Goal: Information Seeking & Learning: Learn about a topic

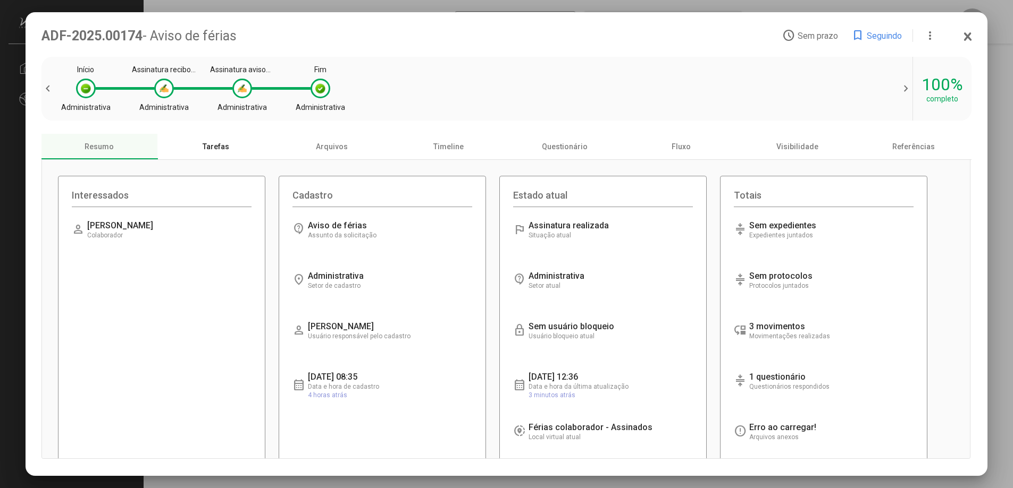
click at [215, 150] on div "Tarefas" at bounding box center [215, 147] width 116 height 26
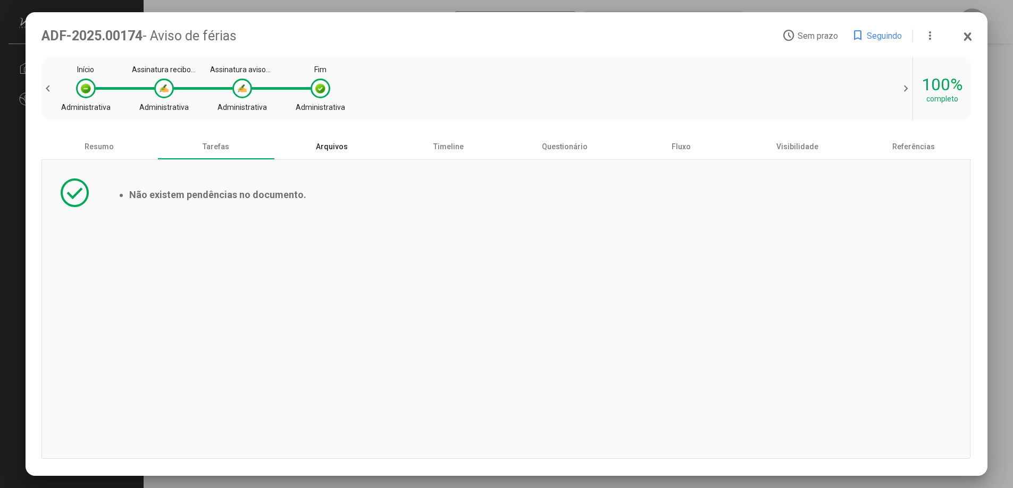
click at [340, 149] on div "Arquivos" at bounding box center [332, 147] width 116 height 26
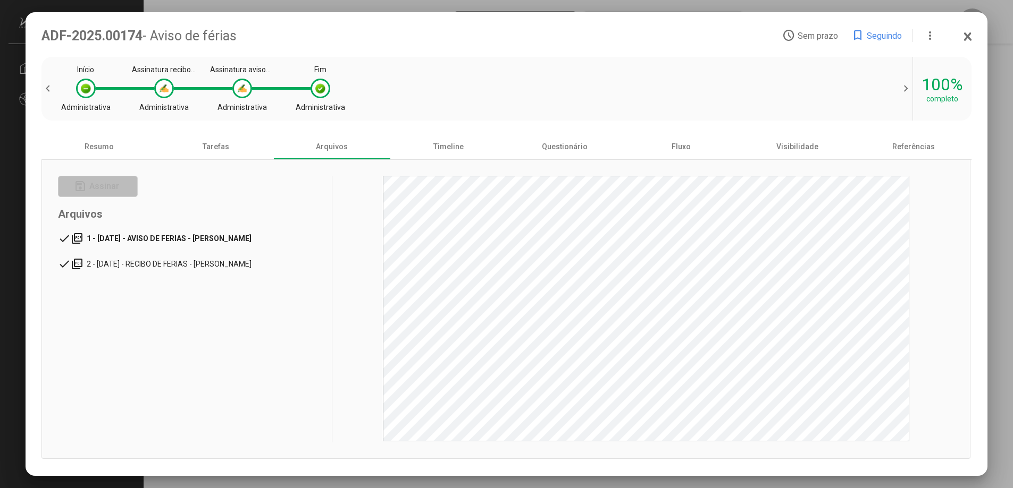
click at [166, 238] on span "1 - [DATE] - AVISO DE FERIAS - [PERSON_NAME]" at bounding box center [169, 238] width 165 height 9
click at [257, 266] on span "2 - [DATE] - RECIBO DE FERIAS - [PERSON_NAME]" at bounding box center [172, 264] width 170 height 9
click at [460, 145] on div "Timeline" at bounding box center [448, 147] width 116 height 26
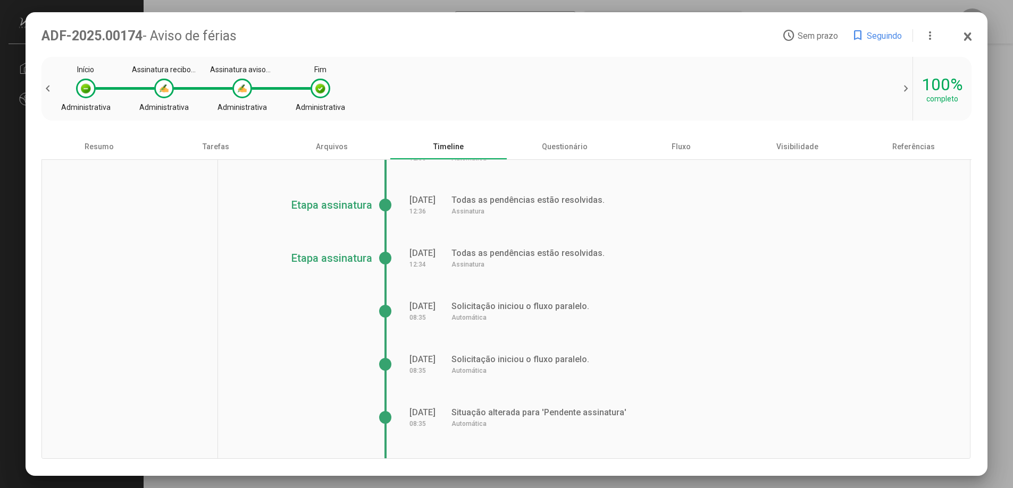
scroll to position [64, 0]
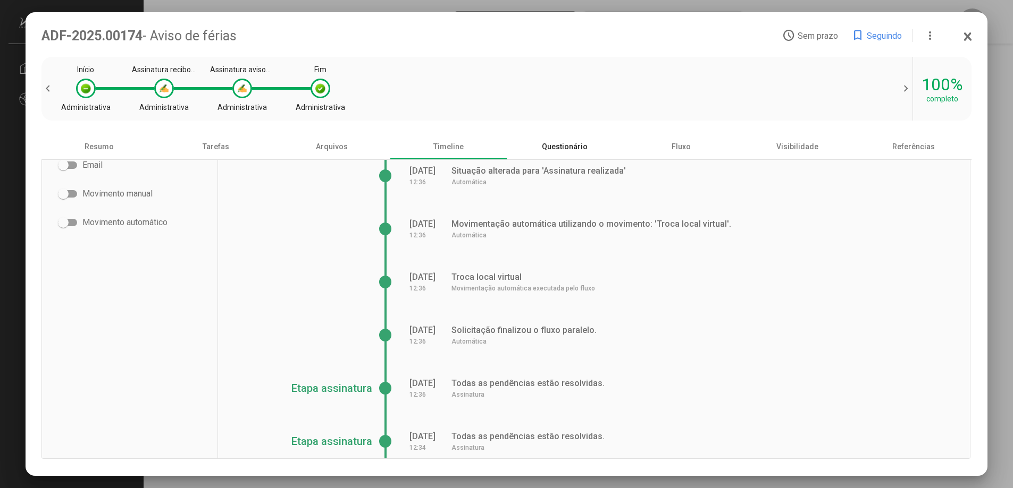
click at [575, 146] on div "Questionário" at bounding box center [565, 147] width 116 height 26
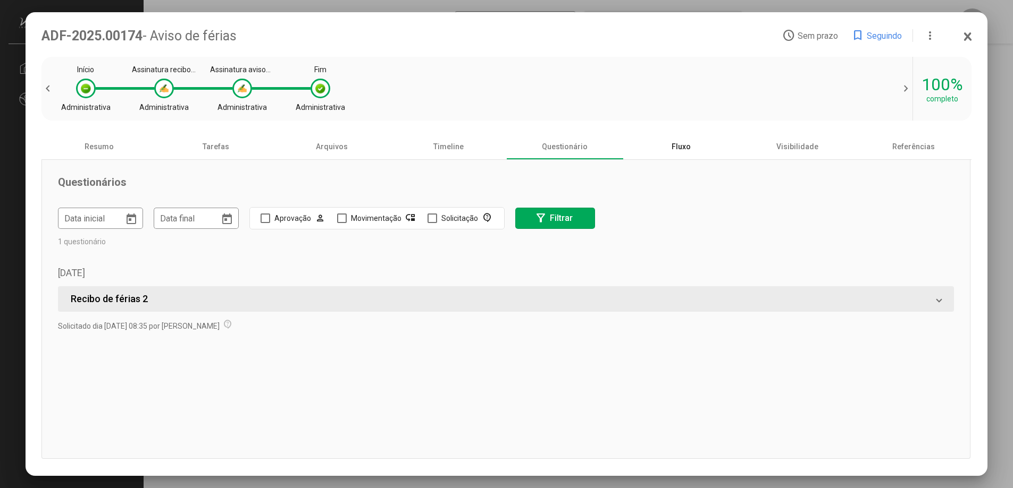
click at [685, 150] on div "Fluxo" at bounding box center [680, 147] width 116 height 26
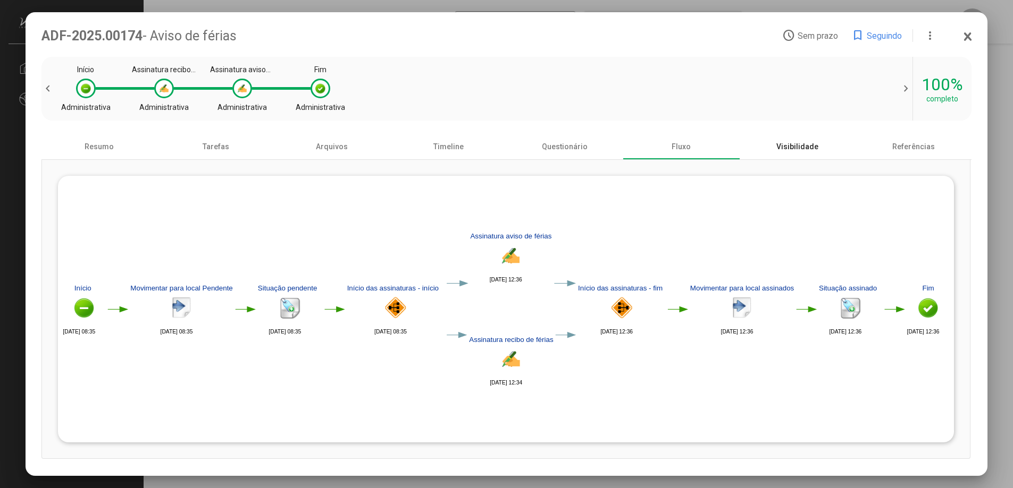
click at [808, 146] on div "Visibilidade" at bounding box center [797, 147] width 116 height 26
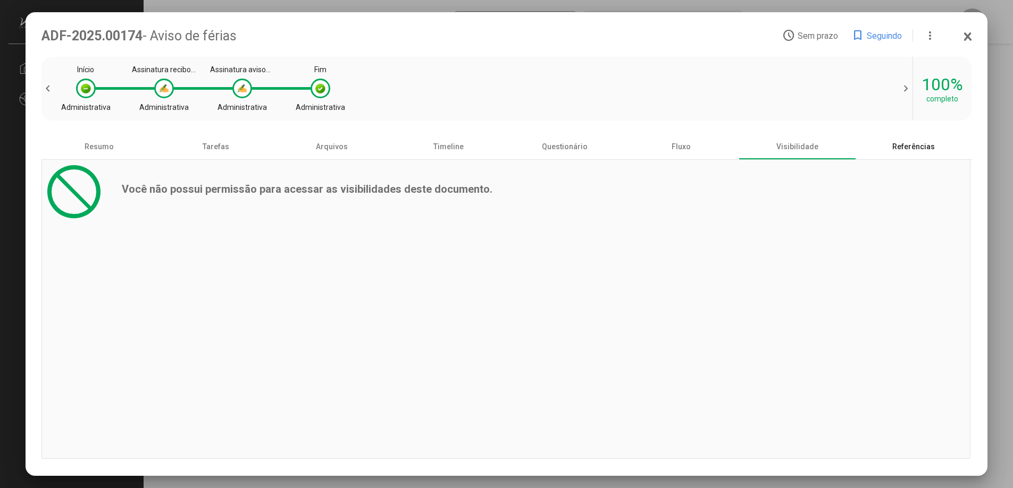
click at [906, 149] on div "Referências" at bounding box center [913, 147] width 116 height 26
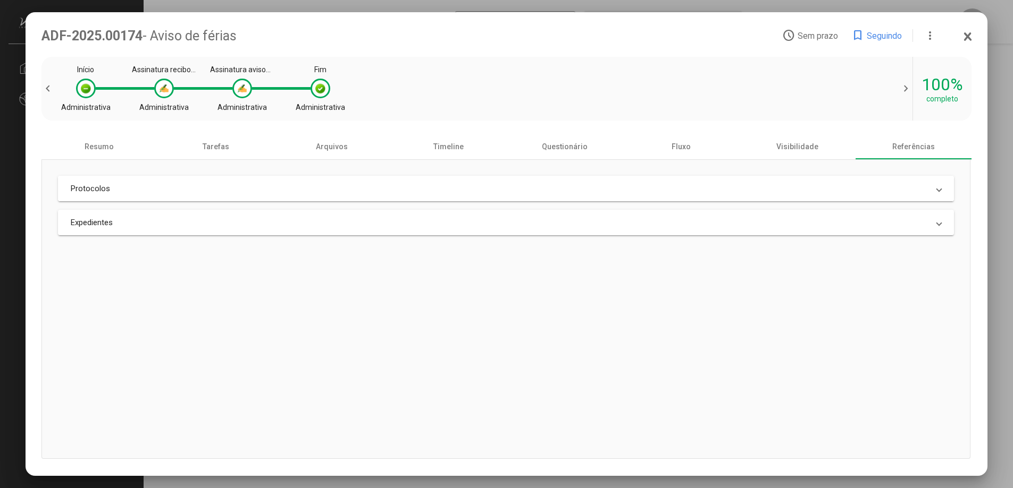
click at [647, 191] on mat-panel-title "Protocolos" at bounding box center [500, 189] width 858 height 10
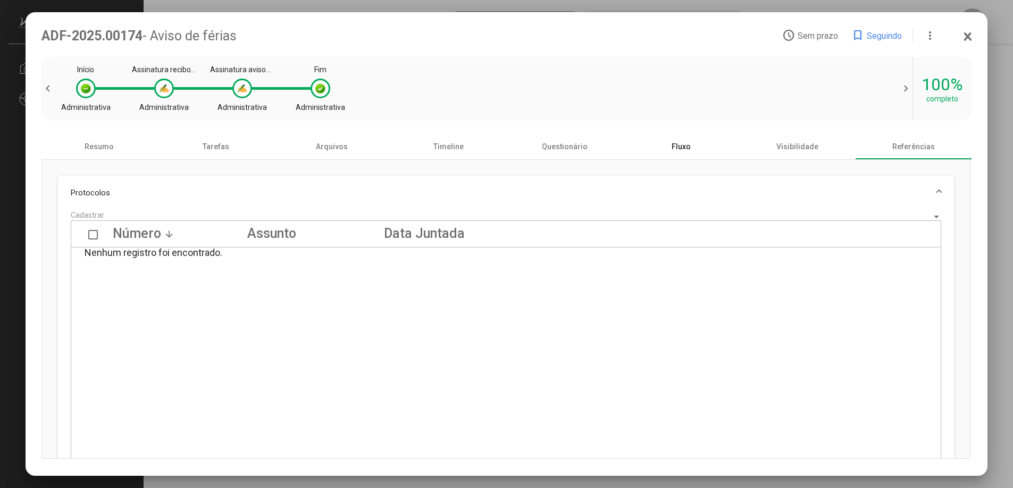
click at [682, 147] on div "Fluxo" at bounding box center [680, 147] width 116 height 26
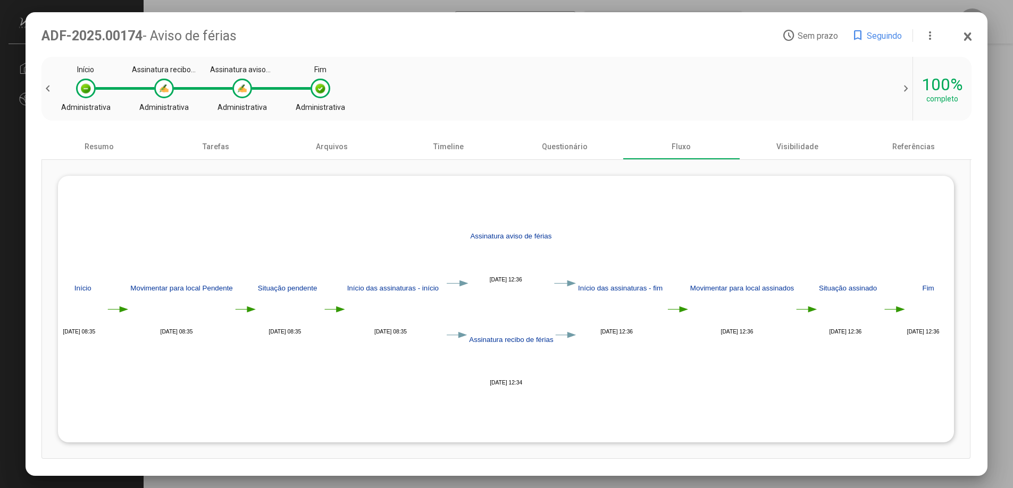
click at [968, 37] on icon at bounding box center [968, 36] width 6 height 7
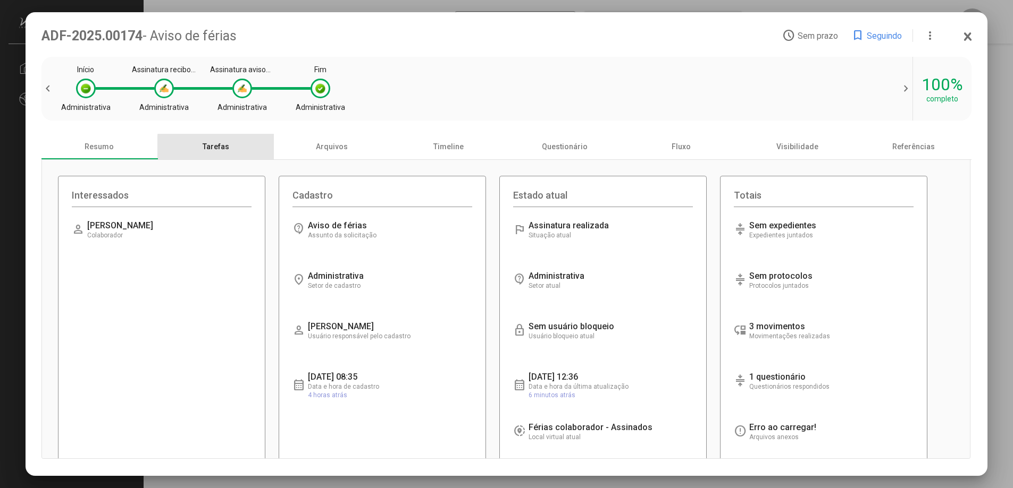
click at [219, 147] on div "Tarefas" at bounding box center [215, 147] width 116 height 26
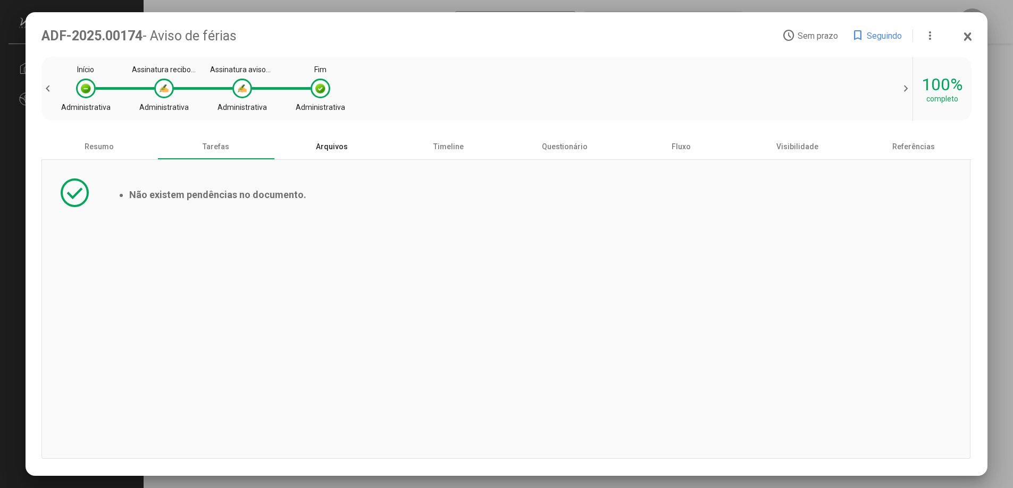
click at [334, 149] on div "Arquivos" at bounding box center [332, 147] width 116 height 26
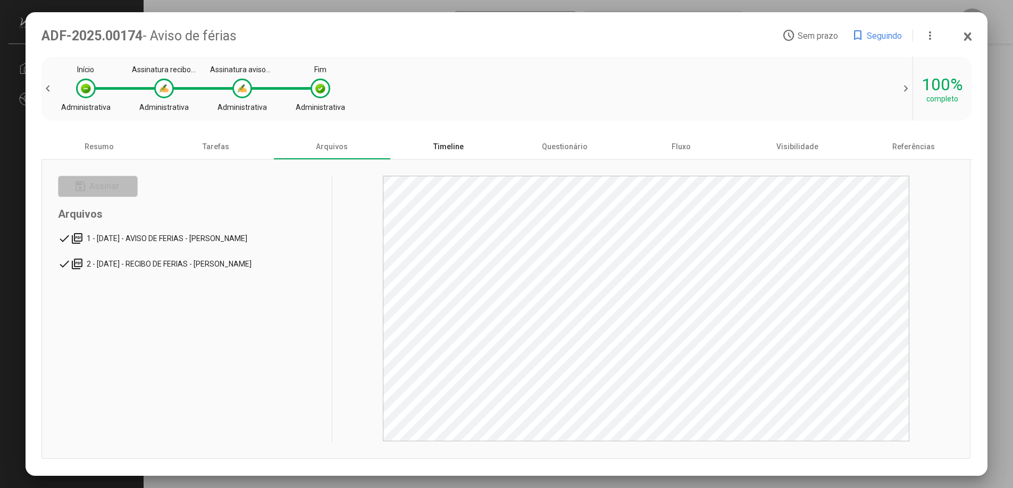
click at [453, 149] on div "Timeline" at bounding box center [448, 147] width 116 height 26
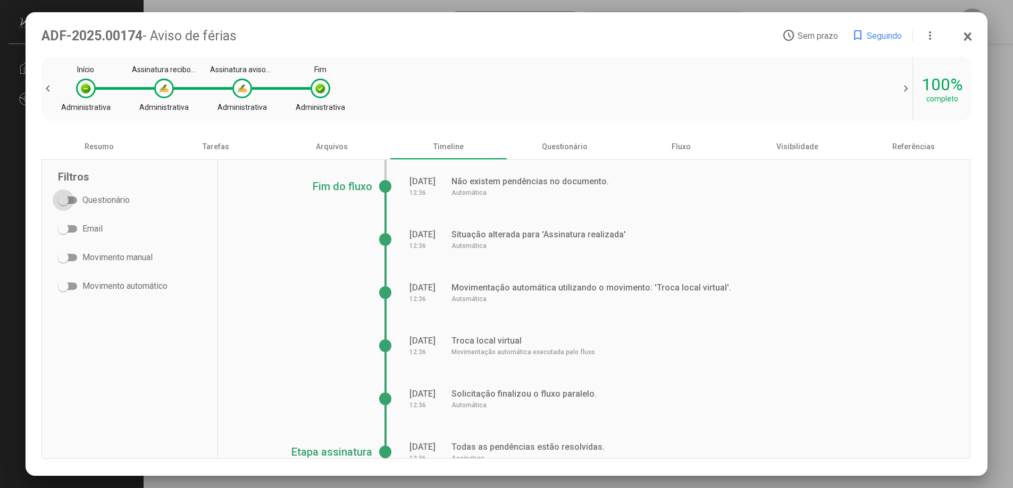
click at [67, 200] on span at bounding box center [63, 200] width 11 height 11
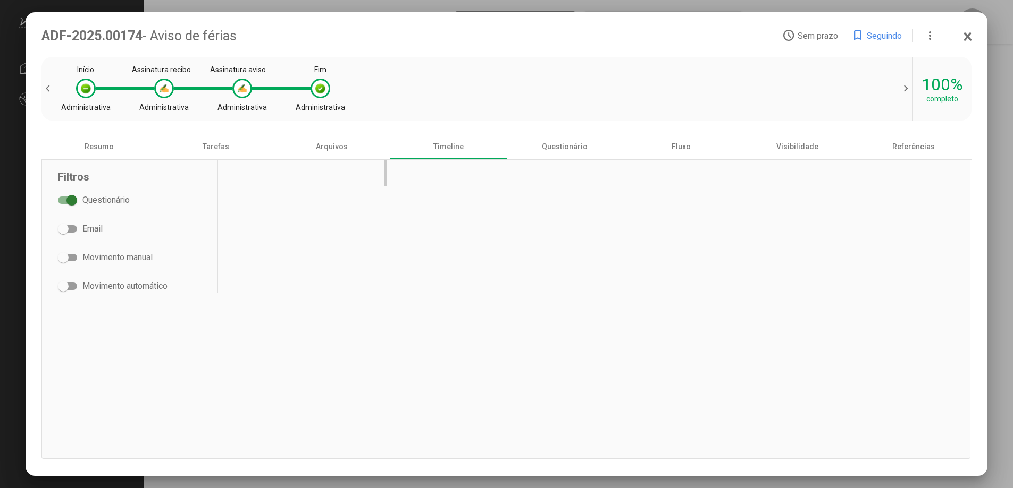
click at [67, 200] on span at bounding box center [71, 200] width 11 height 11
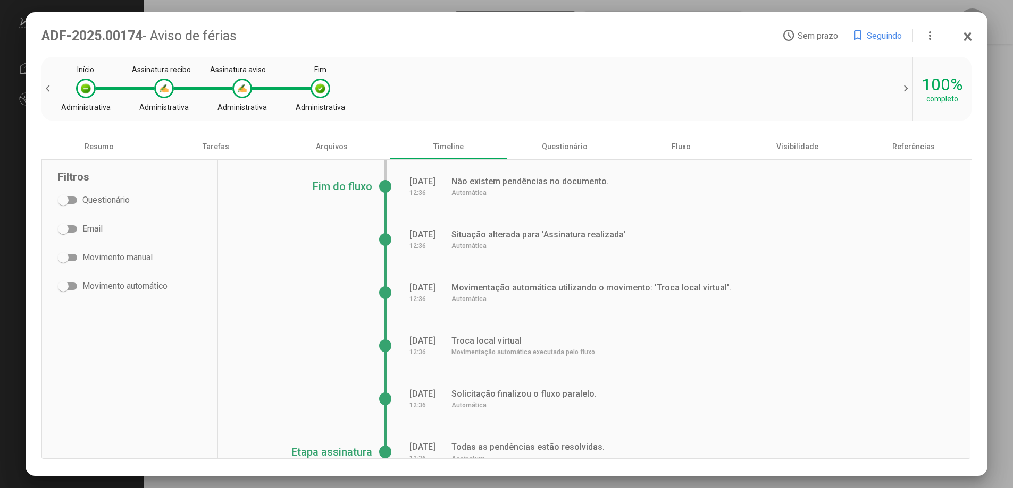
click at [64, 229] on span at bounding box center [63, 229] width 11 height 11
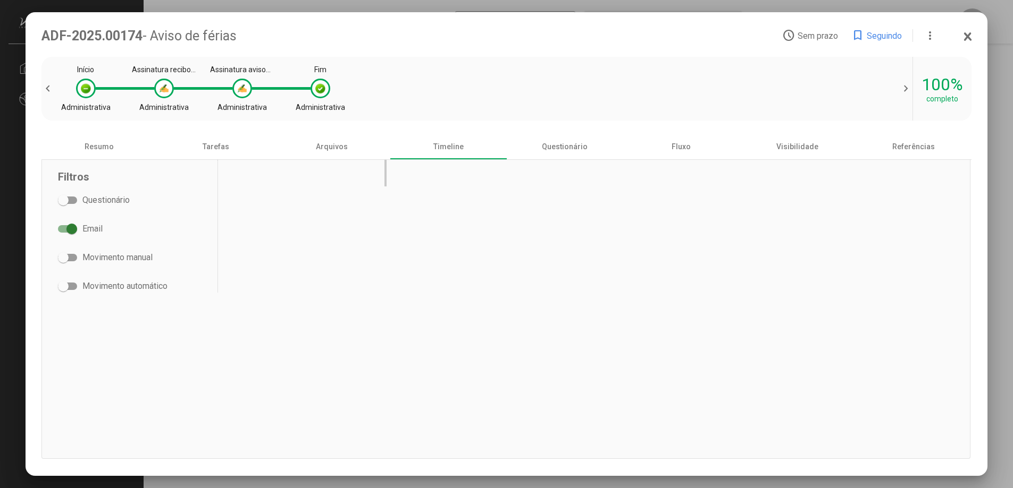
click at [64, 229] on span at bounding box center [67, 228] width 19 height 7
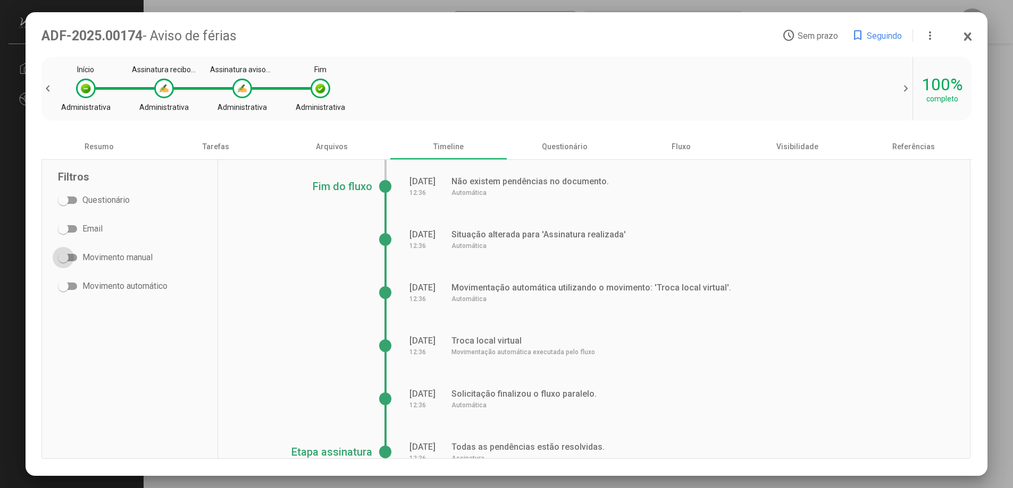
click at [67, 257] on span at bounding box center [63, 257] width 11 height 11
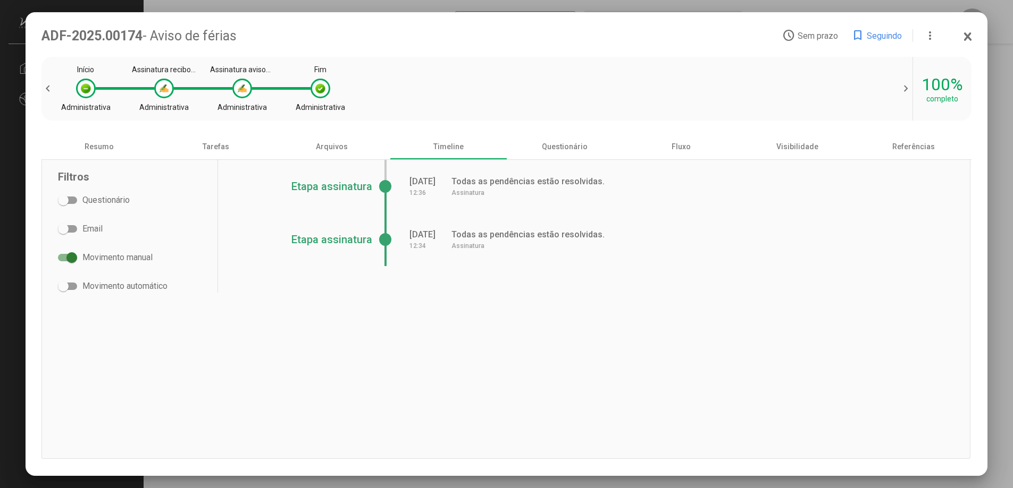
click at [67, 257] on span at bounding box center [71, 257] width 11 height 11
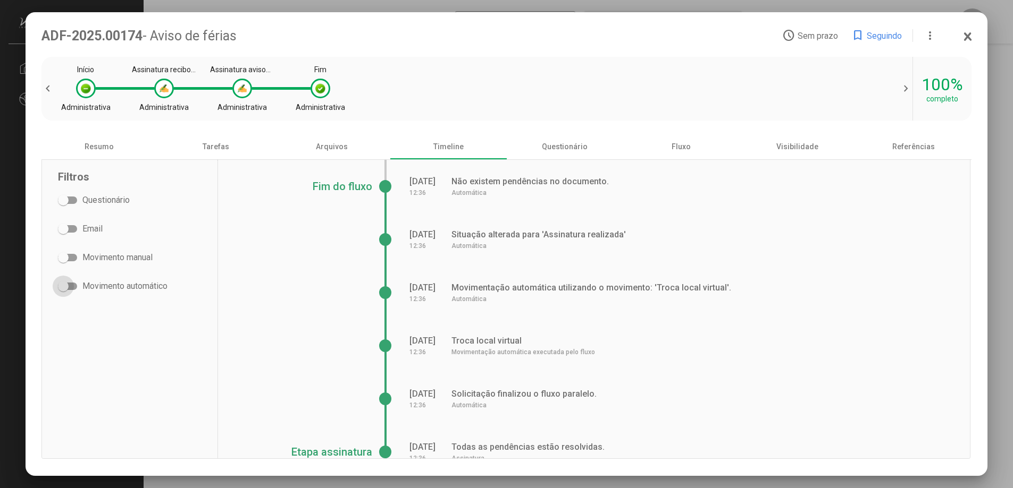
click at [68, 284] on span at bounding box center [63, 286] width 11 height 11
click at [68, 283] on span at bounding box center [71, 286] width 11 height 11
click at [575, 147] on div "Questionário" at bounding box center [565, 147] width 116 height 26
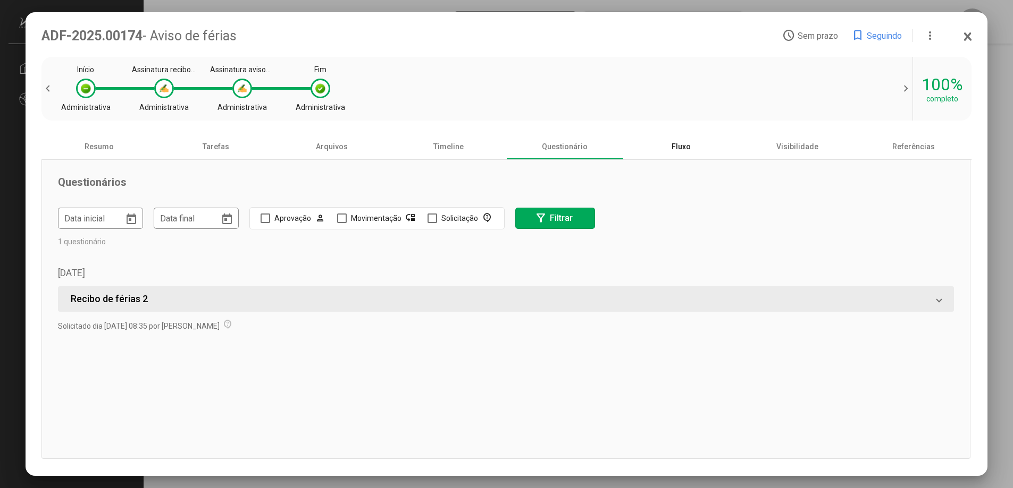
click at [684, 148] on div "Fluxo" at bounding box center [680, 147] width 116 height 26
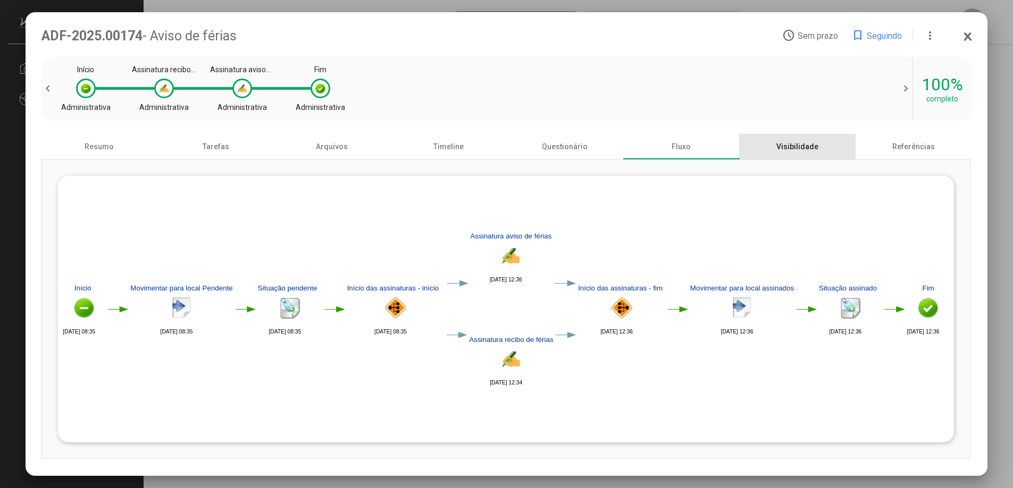
click at [799, 148] on div "Visibilidade" at bounding box center [797, 147] width 116 height 26
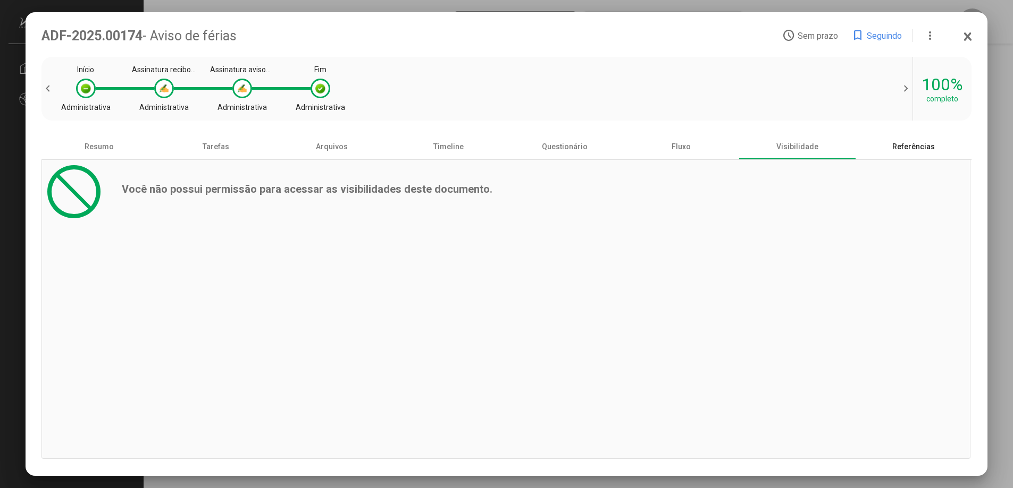
click at [911, 148] on div "Referências" at bounding box center [913, 147] width 116 height 26
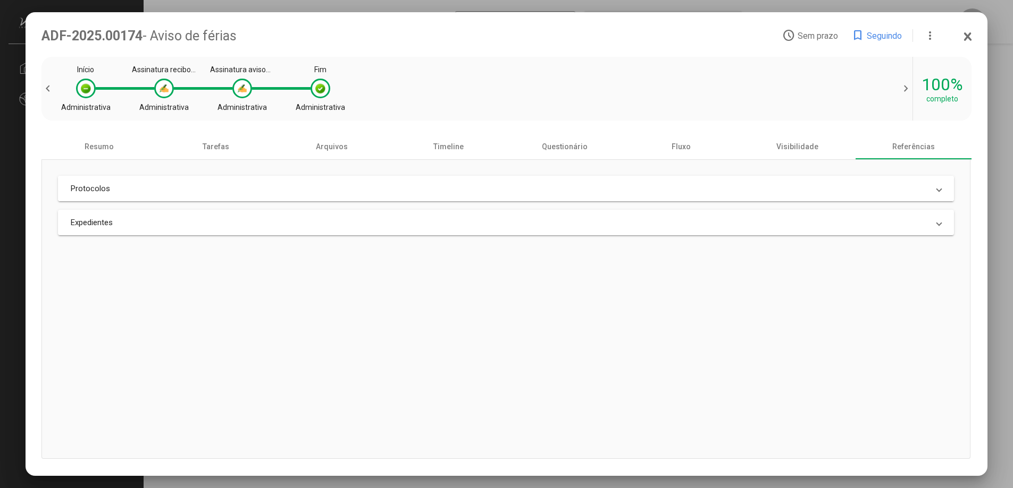
click at [119, 186] on mat-panel-title "Protocolos" at bounding box center [500, 189] width 858 height 10
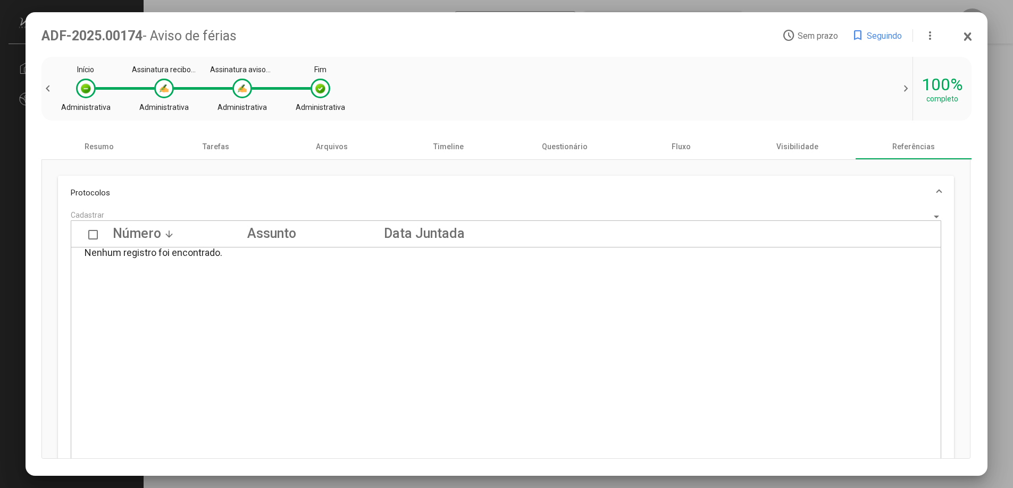
click at [119, 186] on mat-expansion-panel-header "Protocolos" at bounding box center [506, 193] width 896 height 34
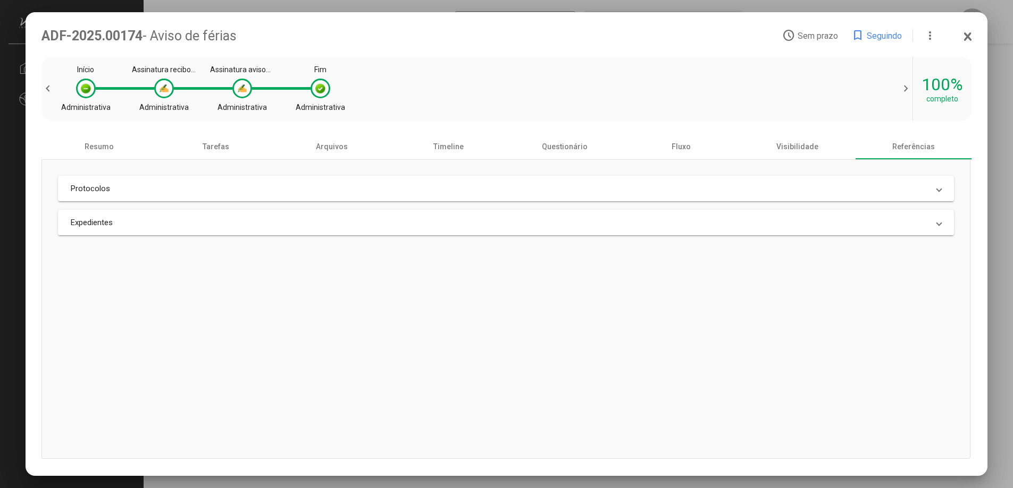
click at [117, 224] on mat-panel-title "Expedientes" at bounding box center [500, 223] width 858 height 10
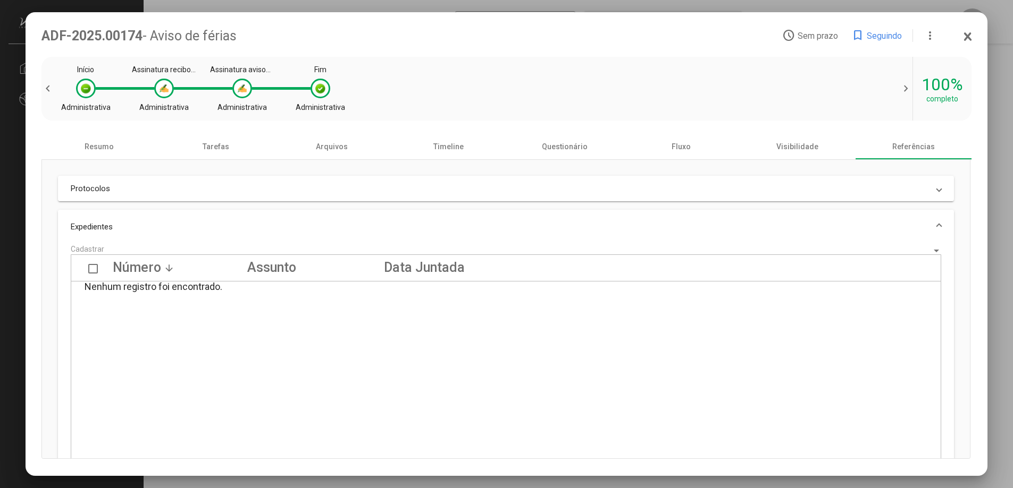
click at [117, 224] on mat-panel-title "Expedientes" at bounding box center [500, 227] width 858 height 10
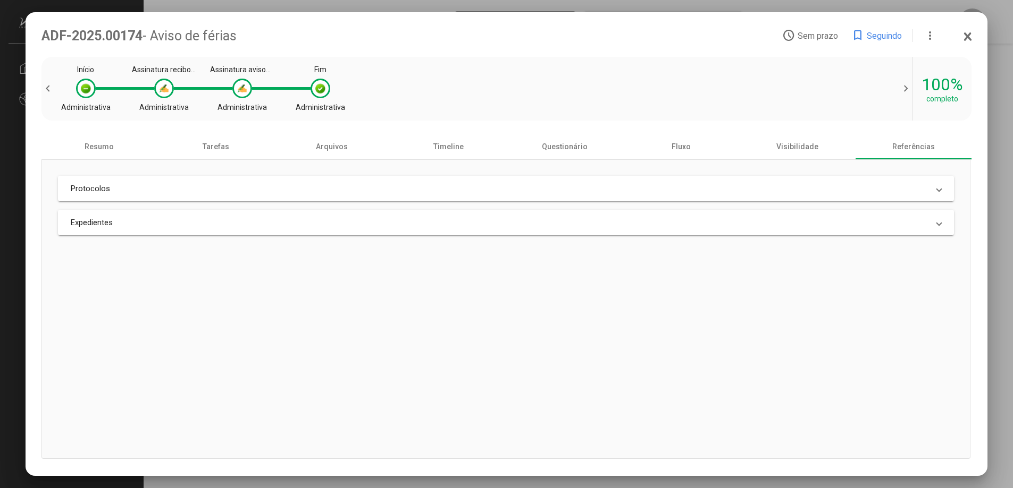
click at [972, 36] on icon at bounding box center [967, 36] width 9 height 11
